Goal: Task Accomplishment & Management: Manage account settings

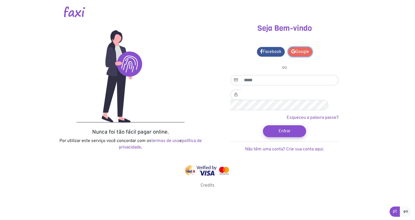
click at [298, 52] on link "Google" at bounding box center [300, 52] width 24 height 10
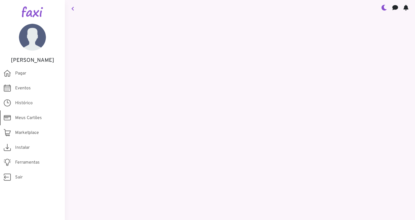
click at [25, 119] on span "Meus Cartões" at bounding box center [28, 118] width 27 height 6
click at [9, 119] on icon at bounding box center [7, 118] width 7 height 11
click at [34, 43] on img at bounding box center [32, 37] width 27 height 27
click at [32, 13] on img at bounding box center [32, 11] width 21 height 11
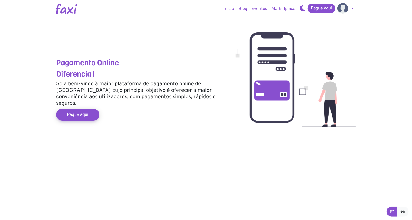
click at [352, 11] on link at bounding box center [346, 9] width 21 height 11
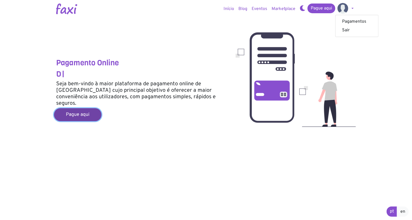
click at [78, 109] on link "Pague aqui" at bounding box center [78, 114] width 48 height 13
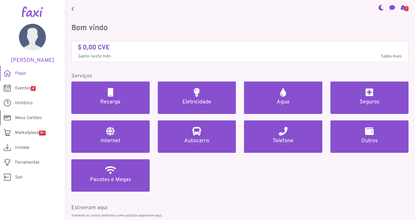
click at [24, 121] on span "Meus Cartões" at bounding box center [28, 118] width 27 height 6
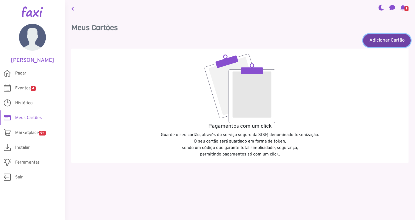
click at [377, 40] on link "Adicionar Cartão" at bounding box center [387, 40] width 48 height 13
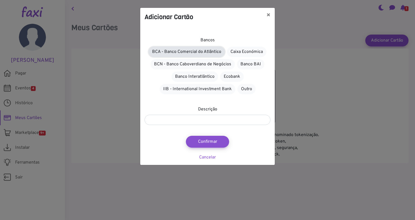
click at [196, 52] on link "BCA - Banco Comercial do Atlântico" at bounding box center [187, 52] width 76 height 10
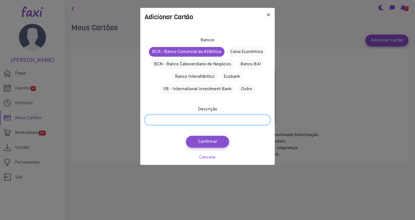
click at [214, 120] on input "text" at bounding box center [208, 120] width 126 height 10
click at [214, 158] on link "Cancelar" at bounding box center [207, 157] width 17 height 5
